Goal: Navigation & Orientation: Find specific page/section

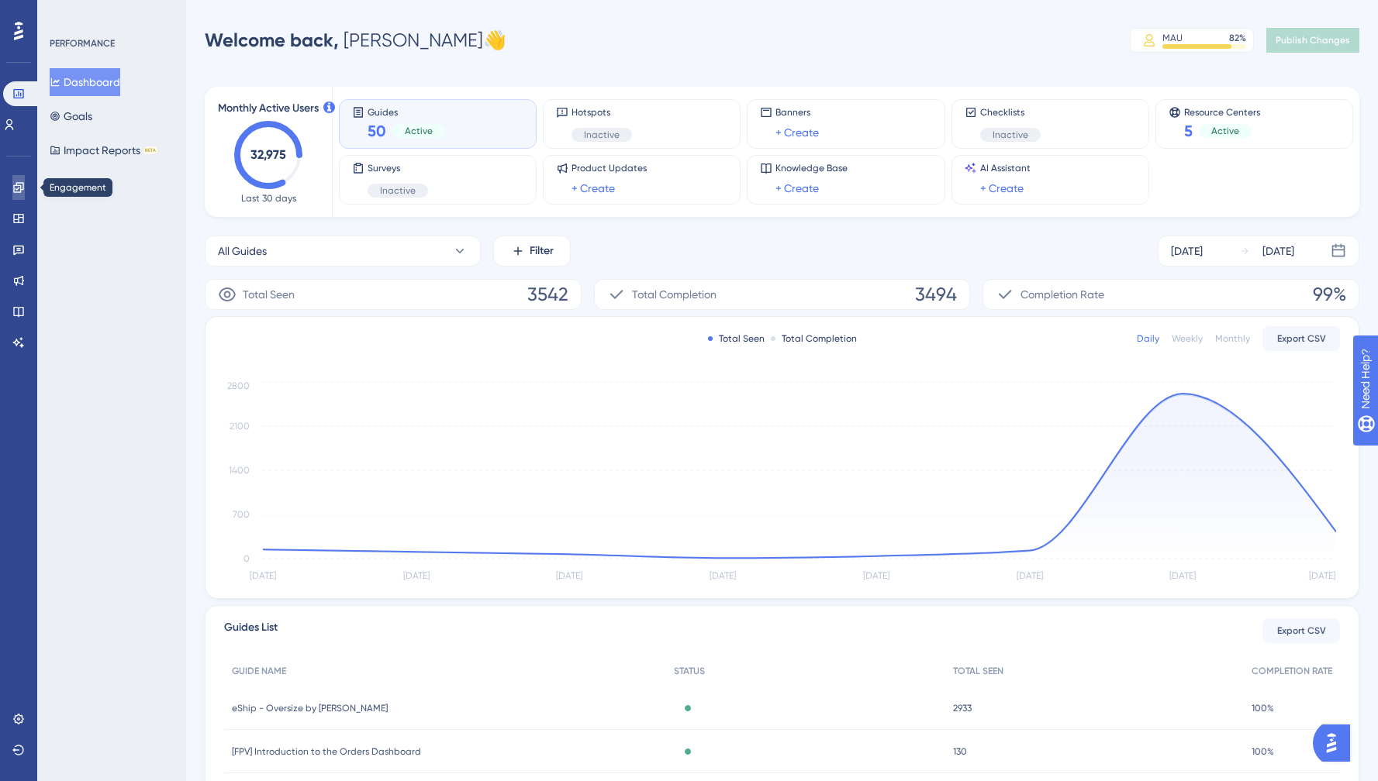
click at [25, 181] on link at bounding box center [18, 187] width 12 height 25
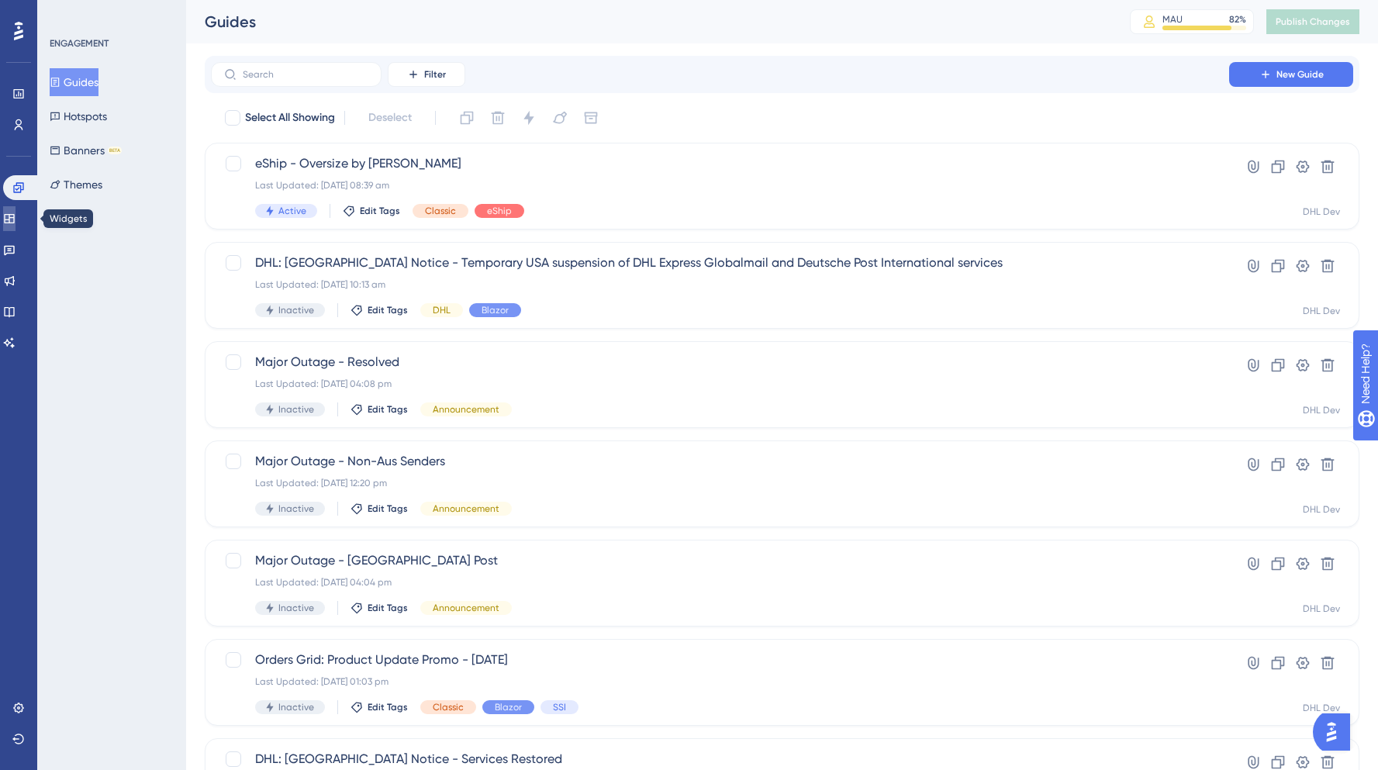
click at [16, 209] on link at bounding box center [9, 218] width 12 height 25
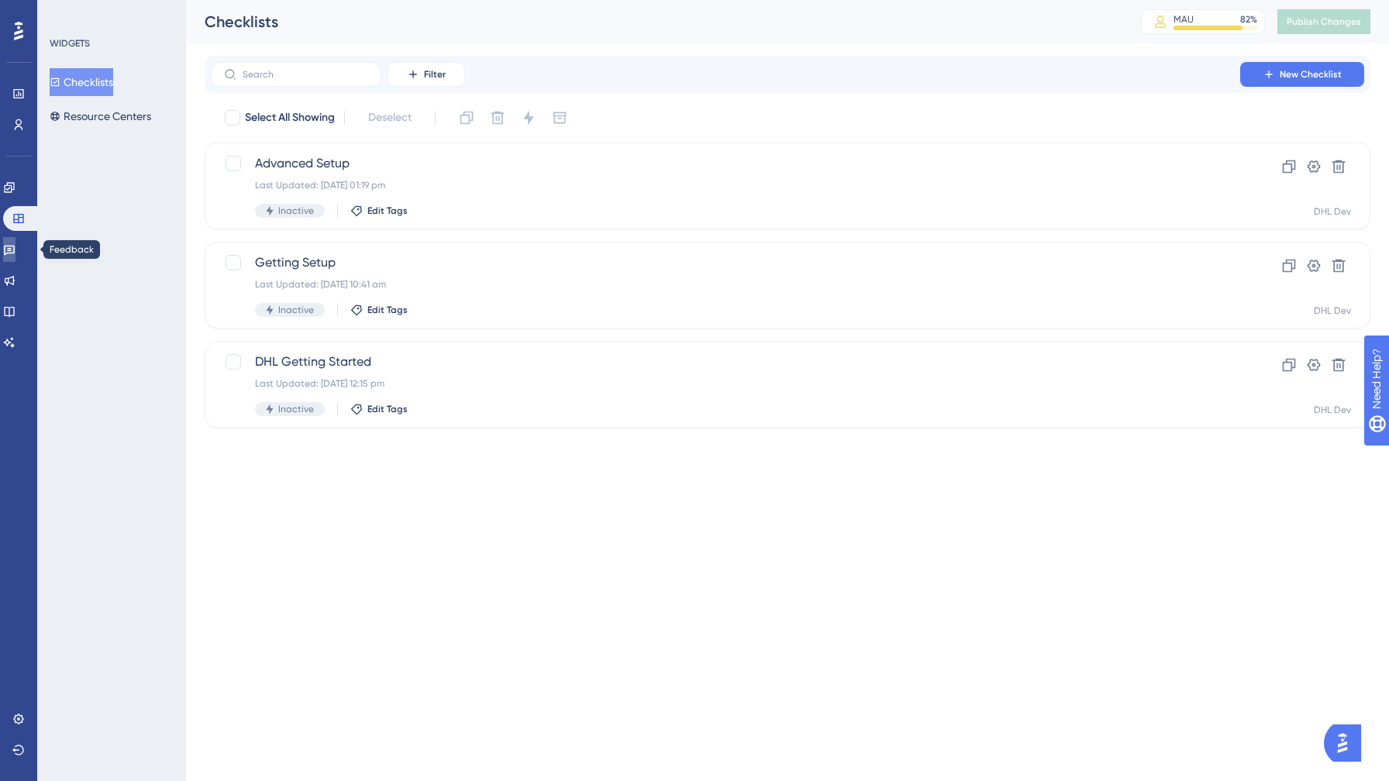
click at [15, 253] on icon at bounding box center [9, 249] width 12 height 12
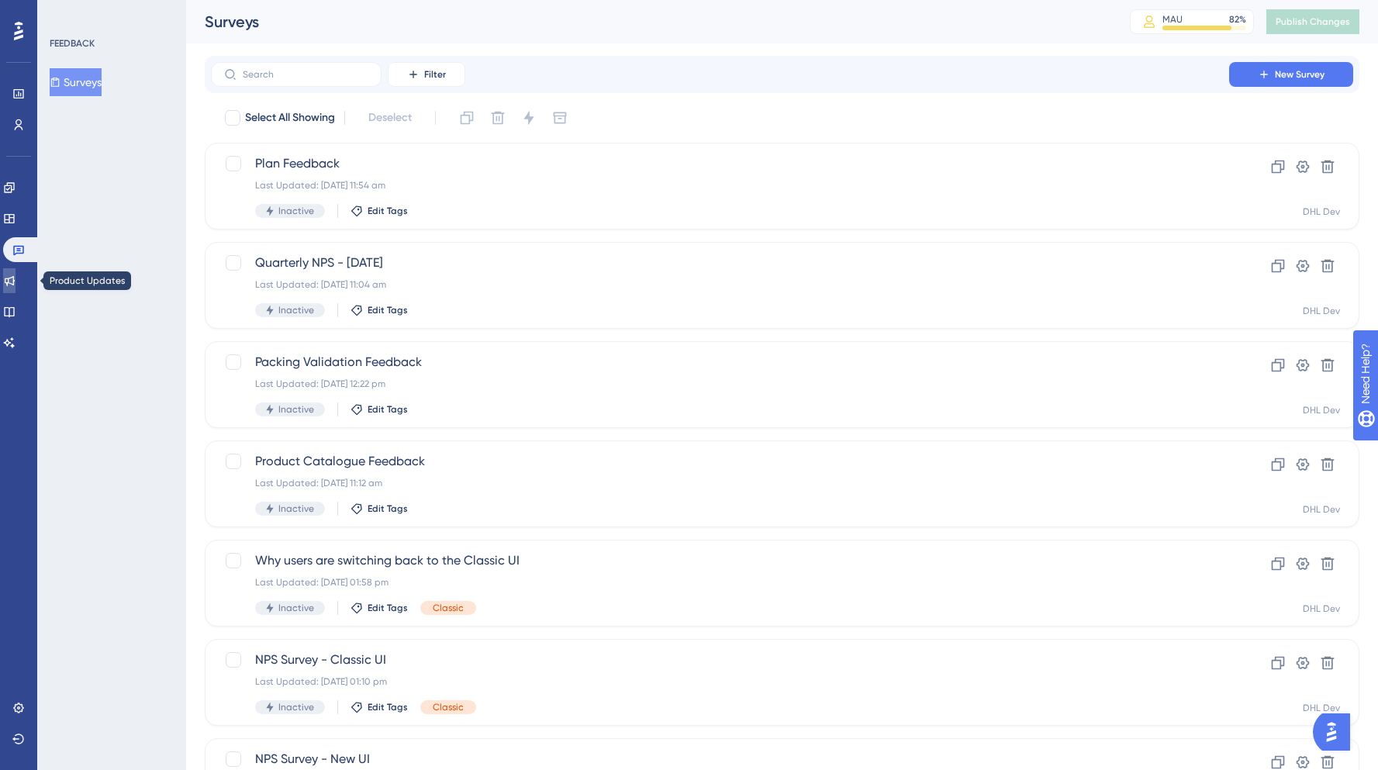
click at [16, 279] on icon at bounding box center [9, 280] width 12 height 12
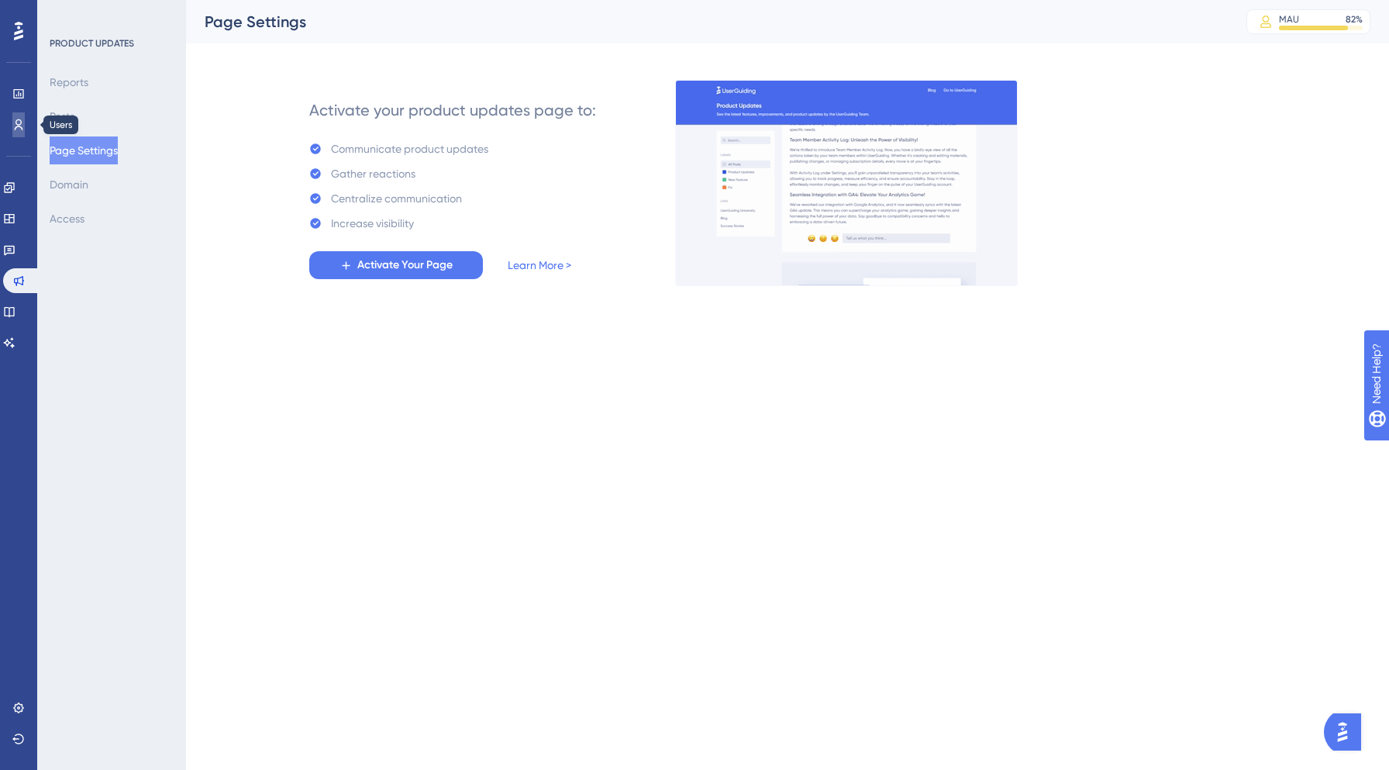
click at [19, 129] on icon at bounding box center [18, 125] width 12 height 12
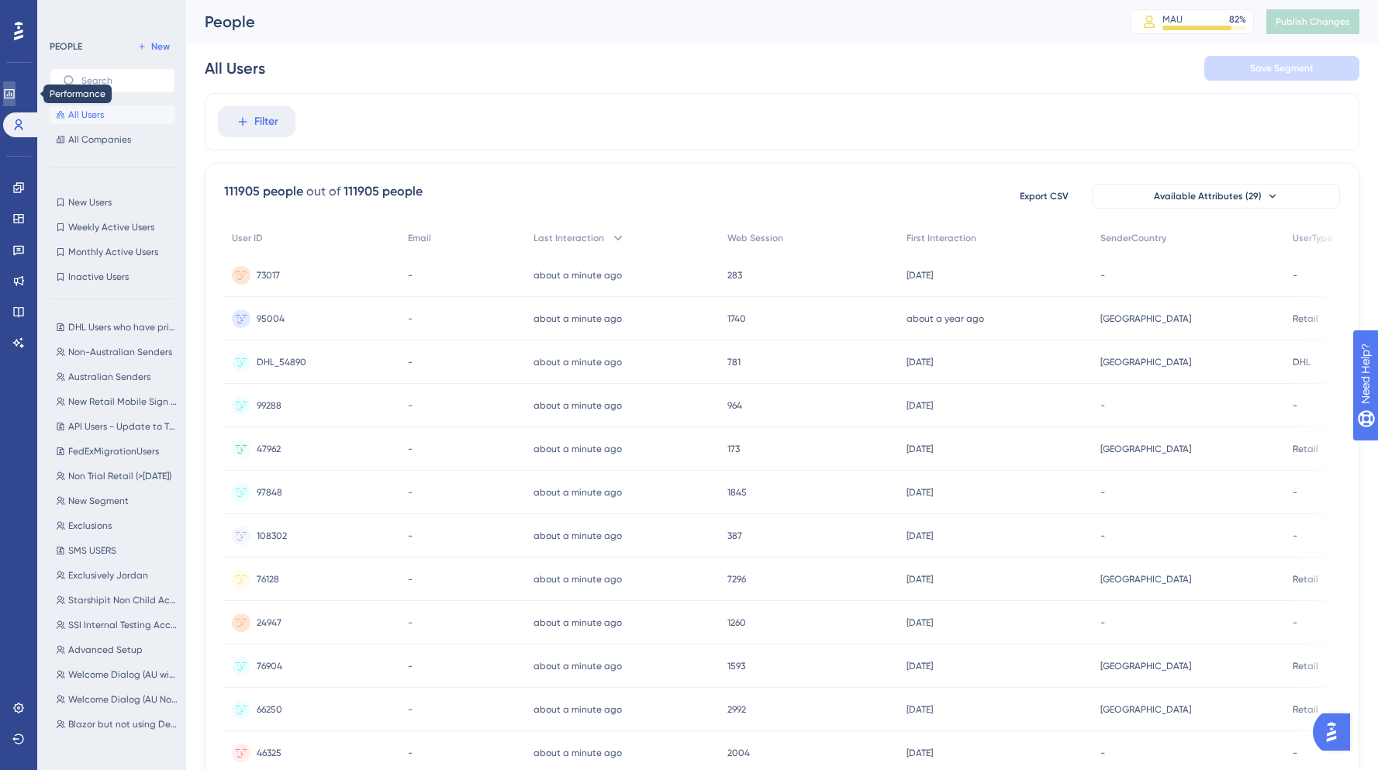
click at [16, 102] on link at bounding box center [9, 93] width 12 height 25
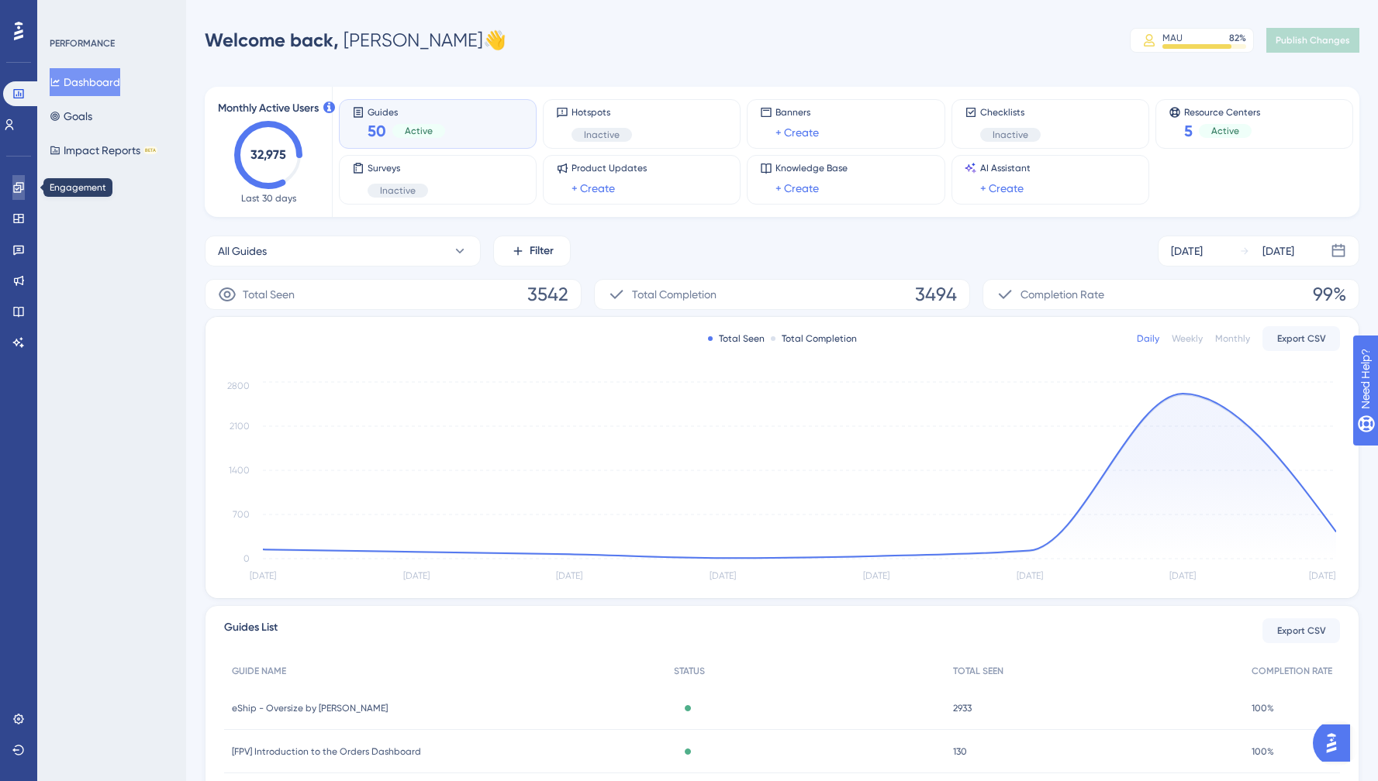
click at [12, 191] on icon at bounding box center [18, 187] width 12 height 12
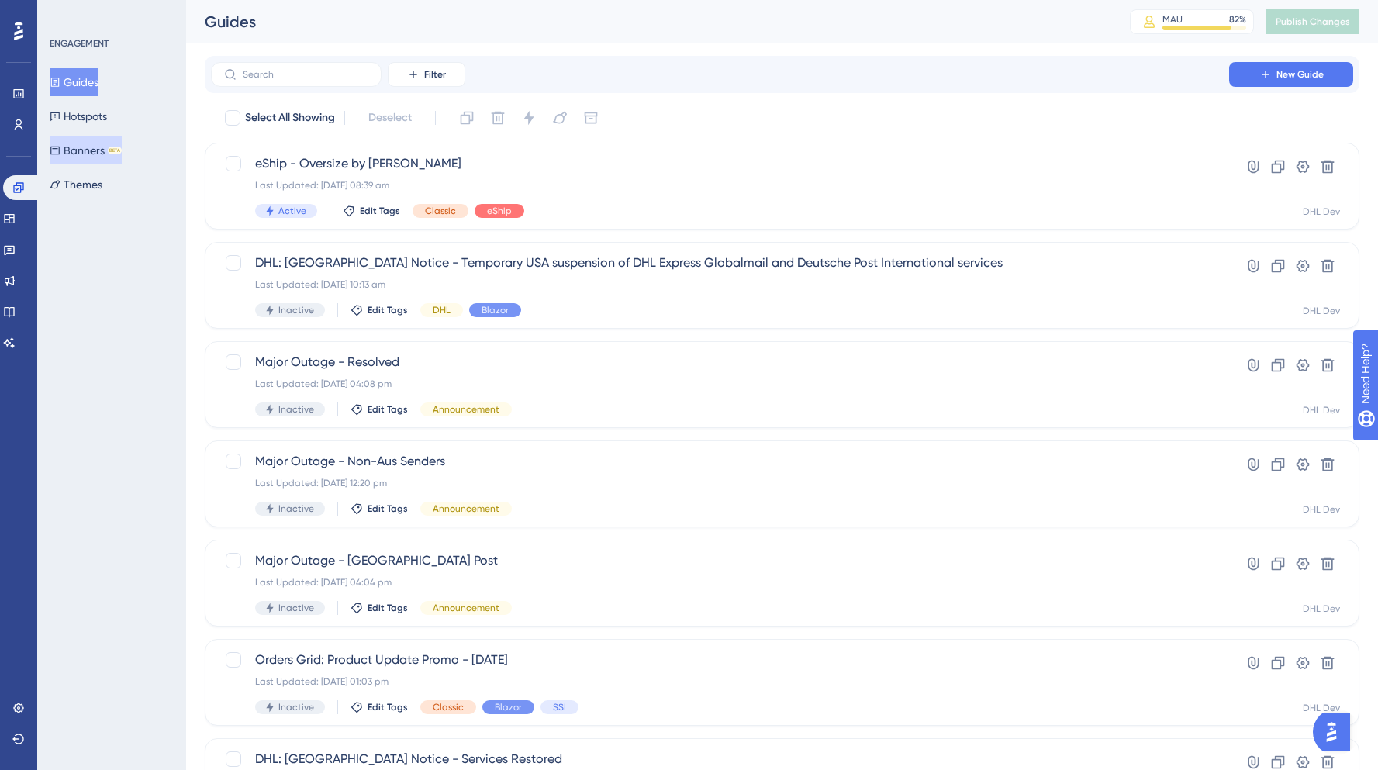
click at [76, 150] on button "Banners BETA" at bounding box center [86, 150] width 72 height 28
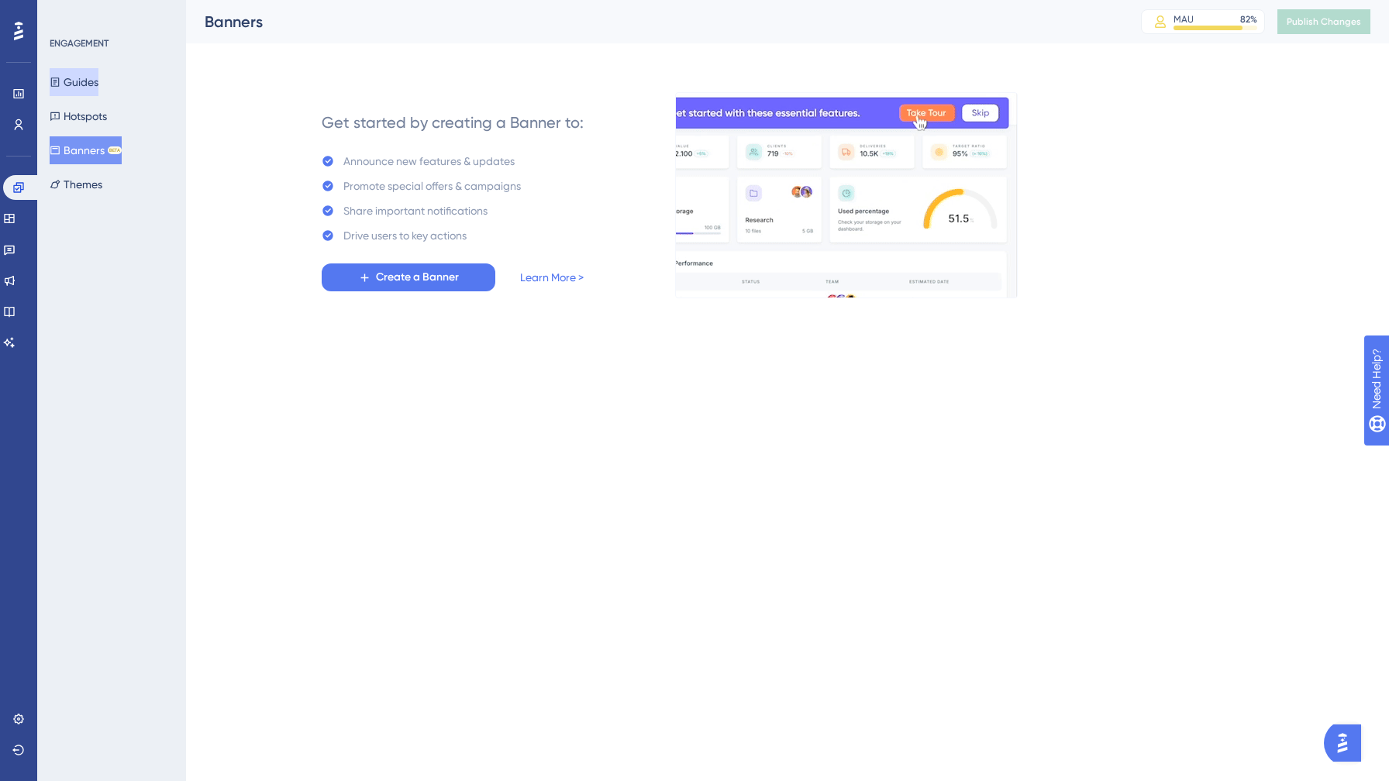
click at [79, 75] on button "Guides" at bounding box center [74, 82] width 49 height 28
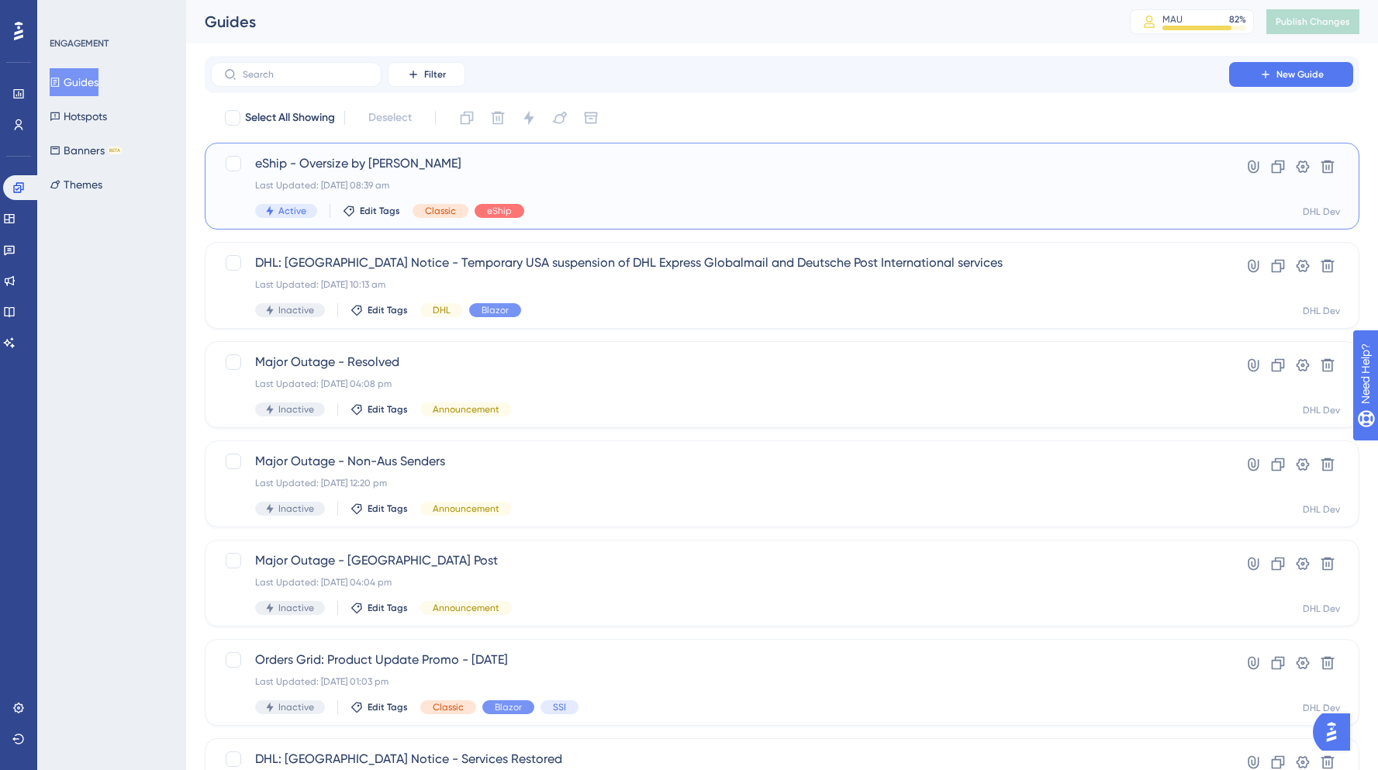
click at [533, 176] on div "eShip - Oversize by [PERSON_NAME] Promo Last Updated: [DATE] 08:39 am Active Ed…" at bounding box center [720, 186] width 930 height 64
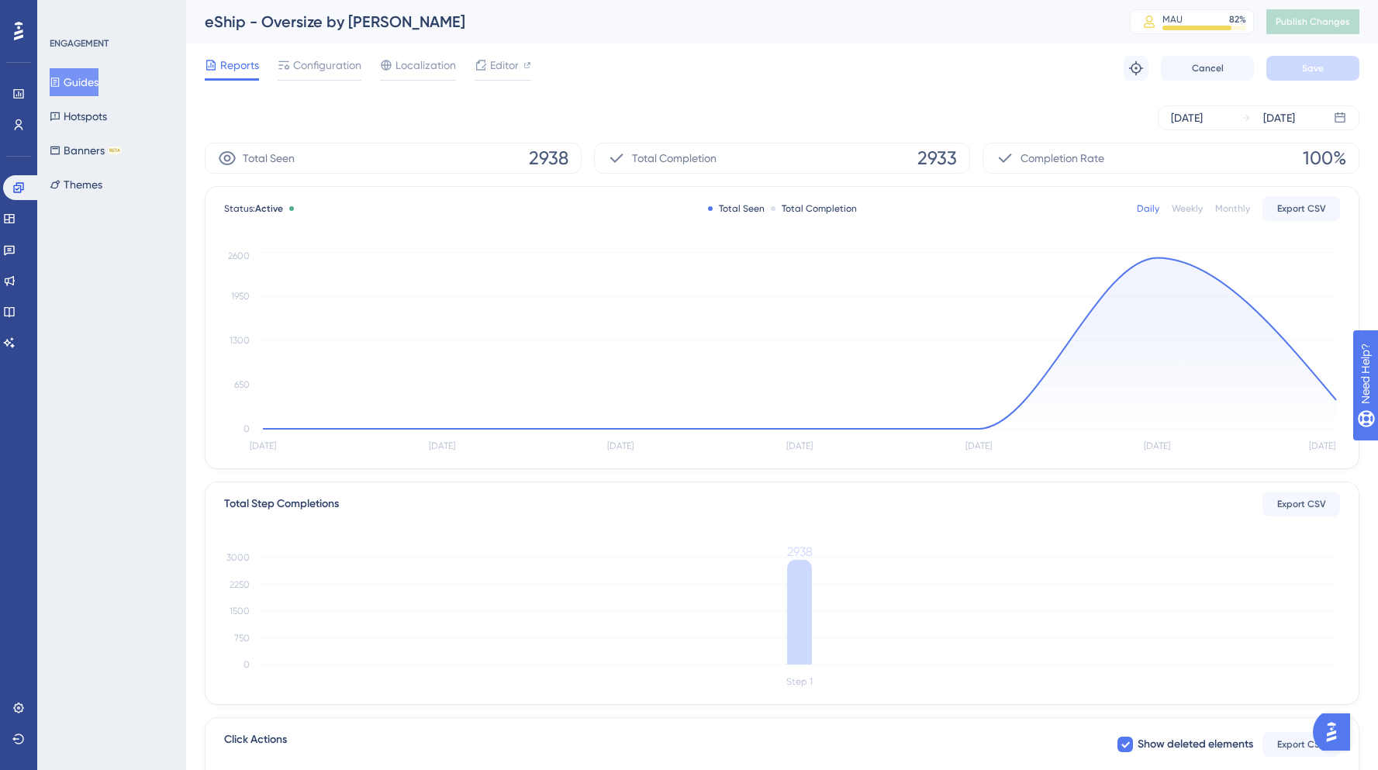
click at [687, 93] on div "[DATE] [DATE]" at bounding box center [782, 118] width 1154 height 50
click at [696, 72] on div "Reports Configuration Localization Editor Troubleshoot Cancel Save" at bounding box center [782, 68] width 1154 height 50
click at [25, 123] on link at bounding box center [18, 124] width 12 height 25
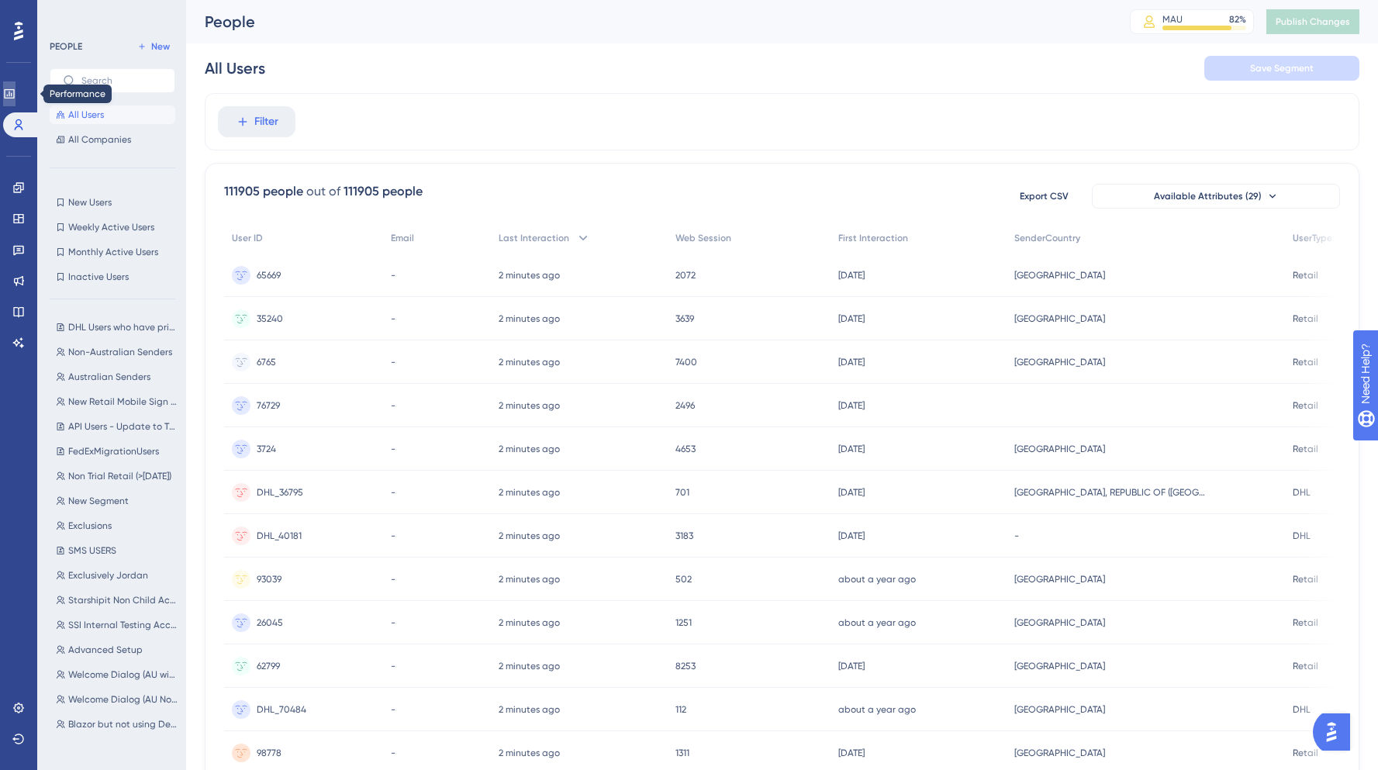
click at [16, 100] on link at bounding box center [9, 93] width 12 height 25
